Goal: Task Accomplishment & Management: Use online tool/utility

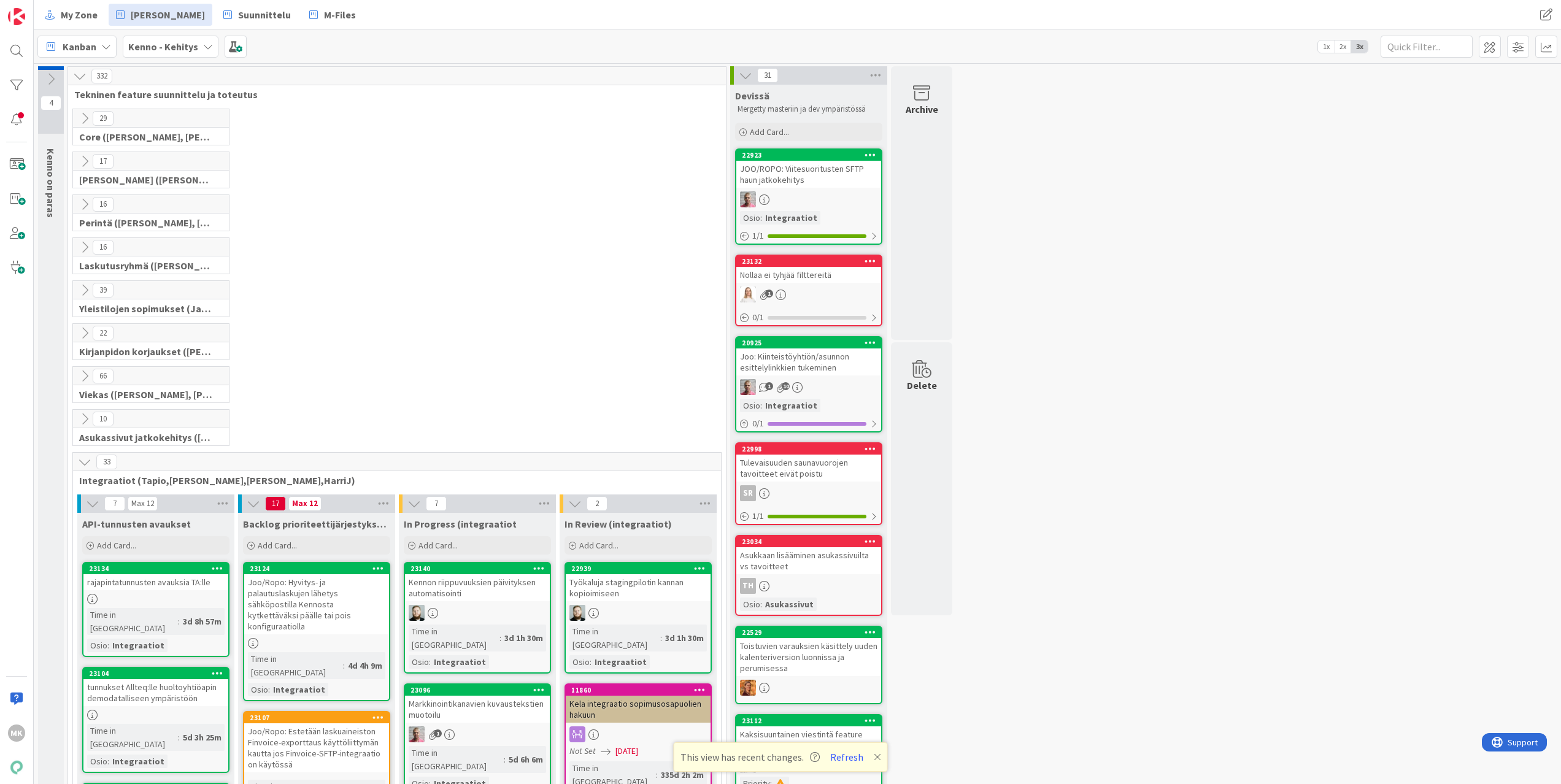
scroll to position [480, 0]
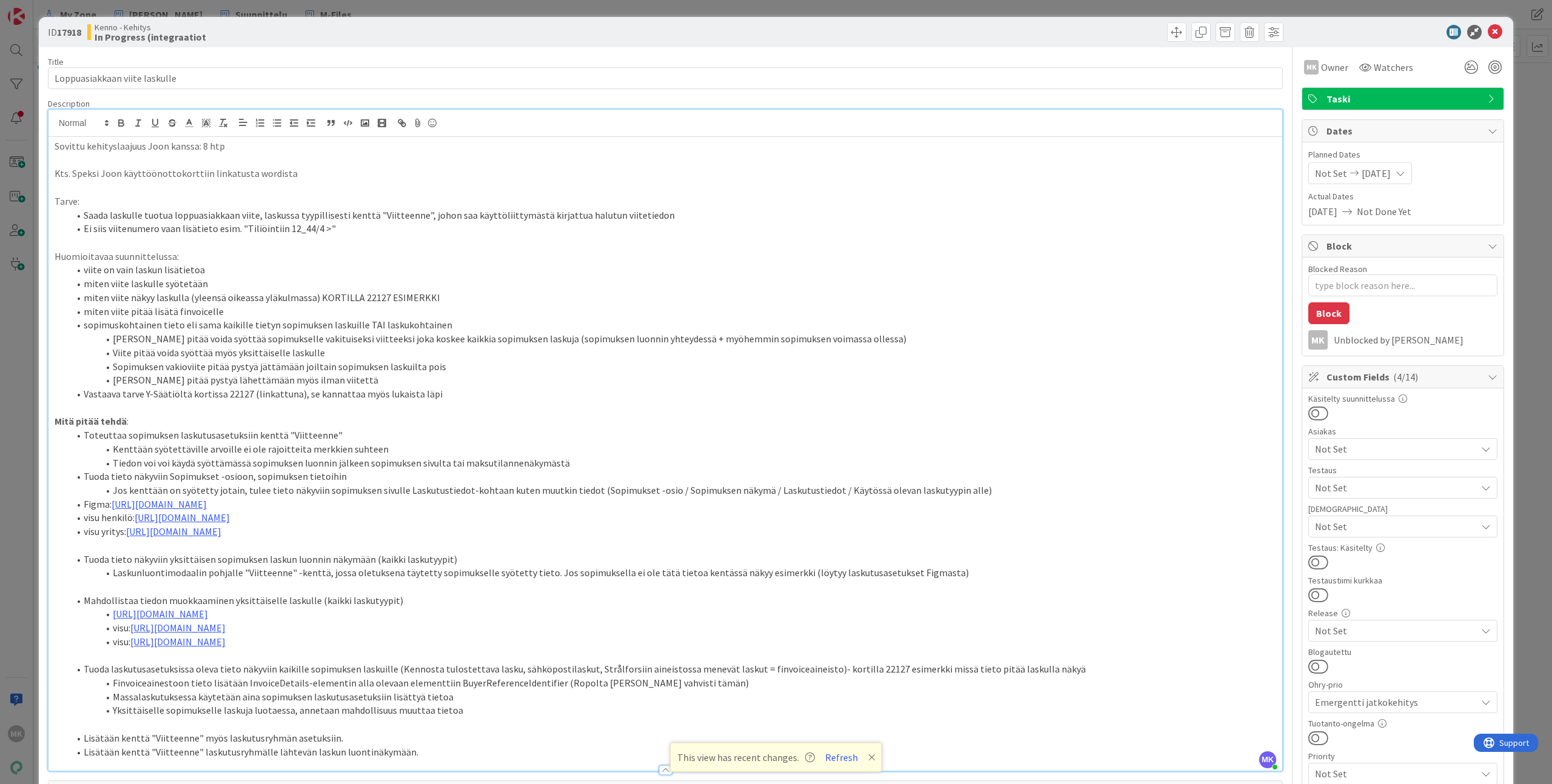
scroll to position [55, 0]
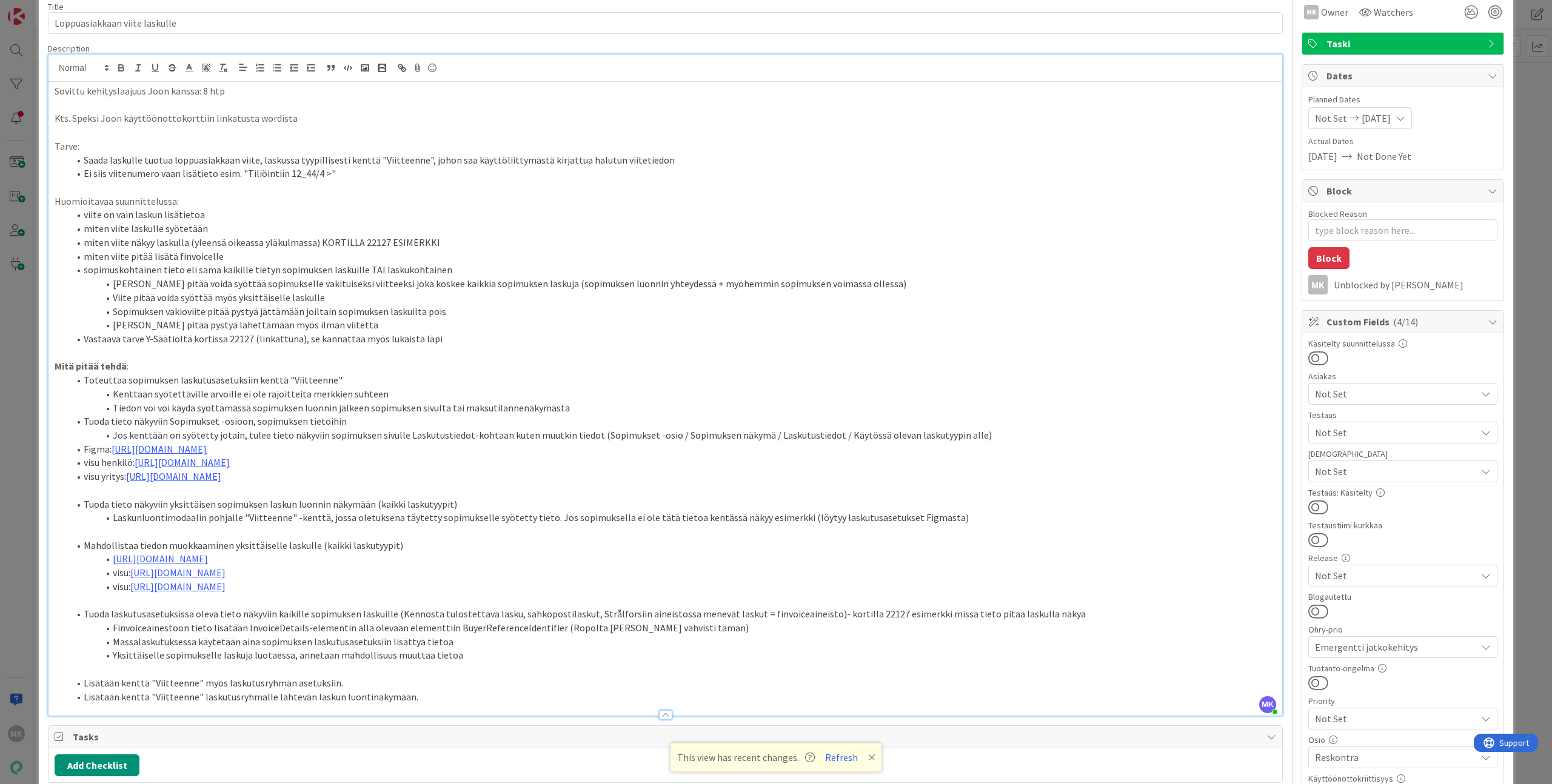
type textarea "x"
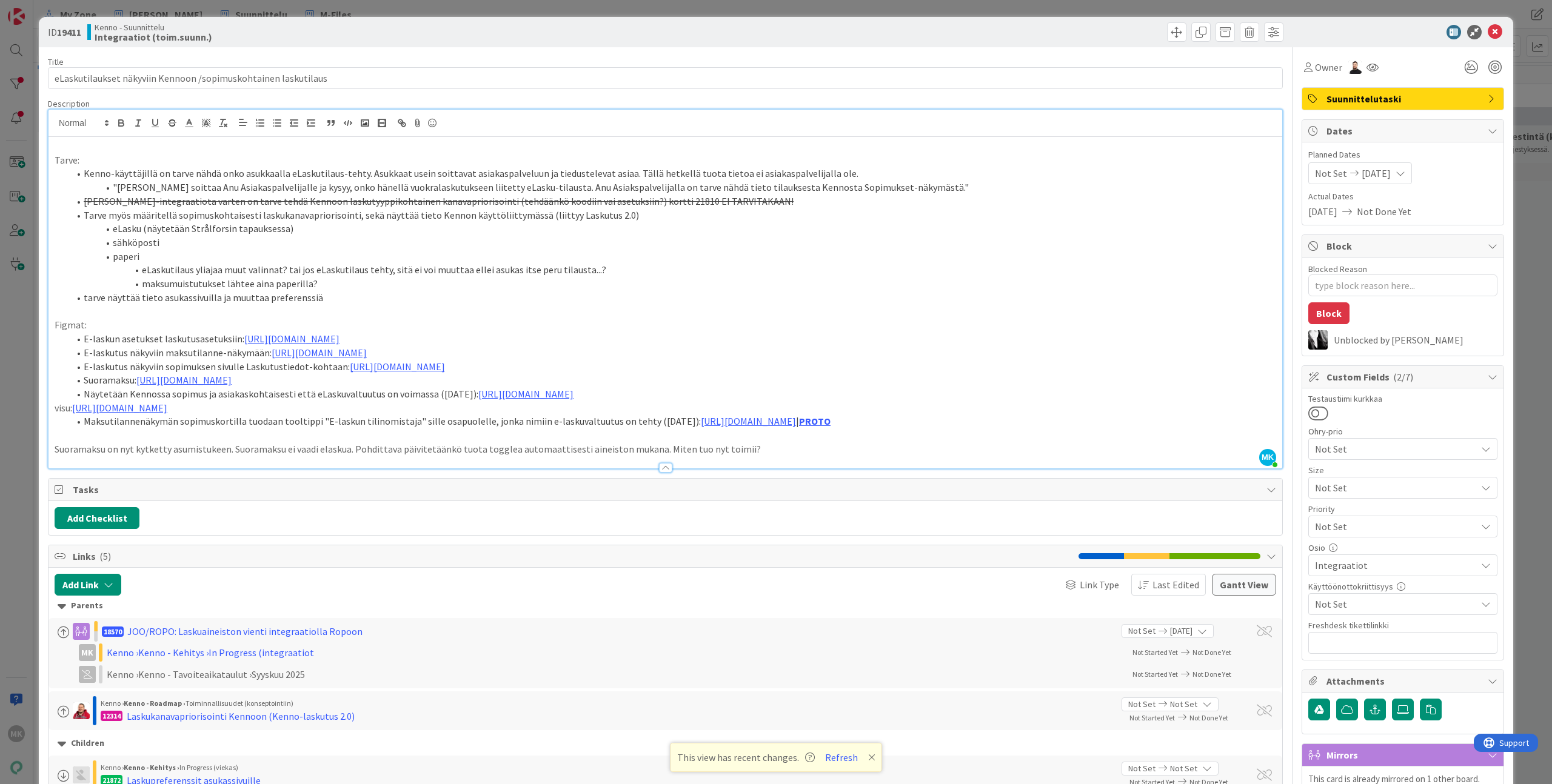
type textarea "x"
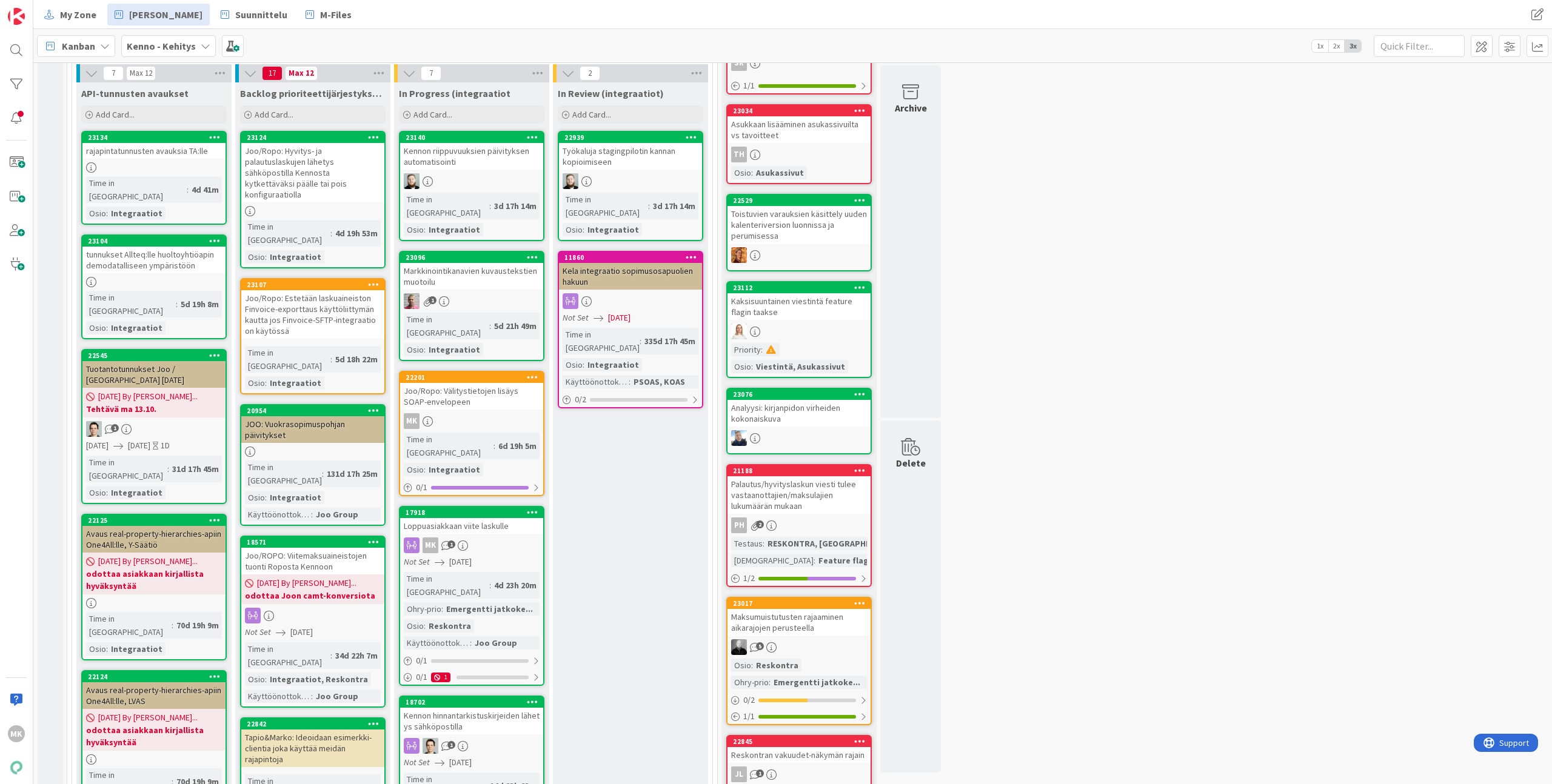
scroll to position [342, 0]
